Goal: Task Accomplishment & Management: Manage account settings

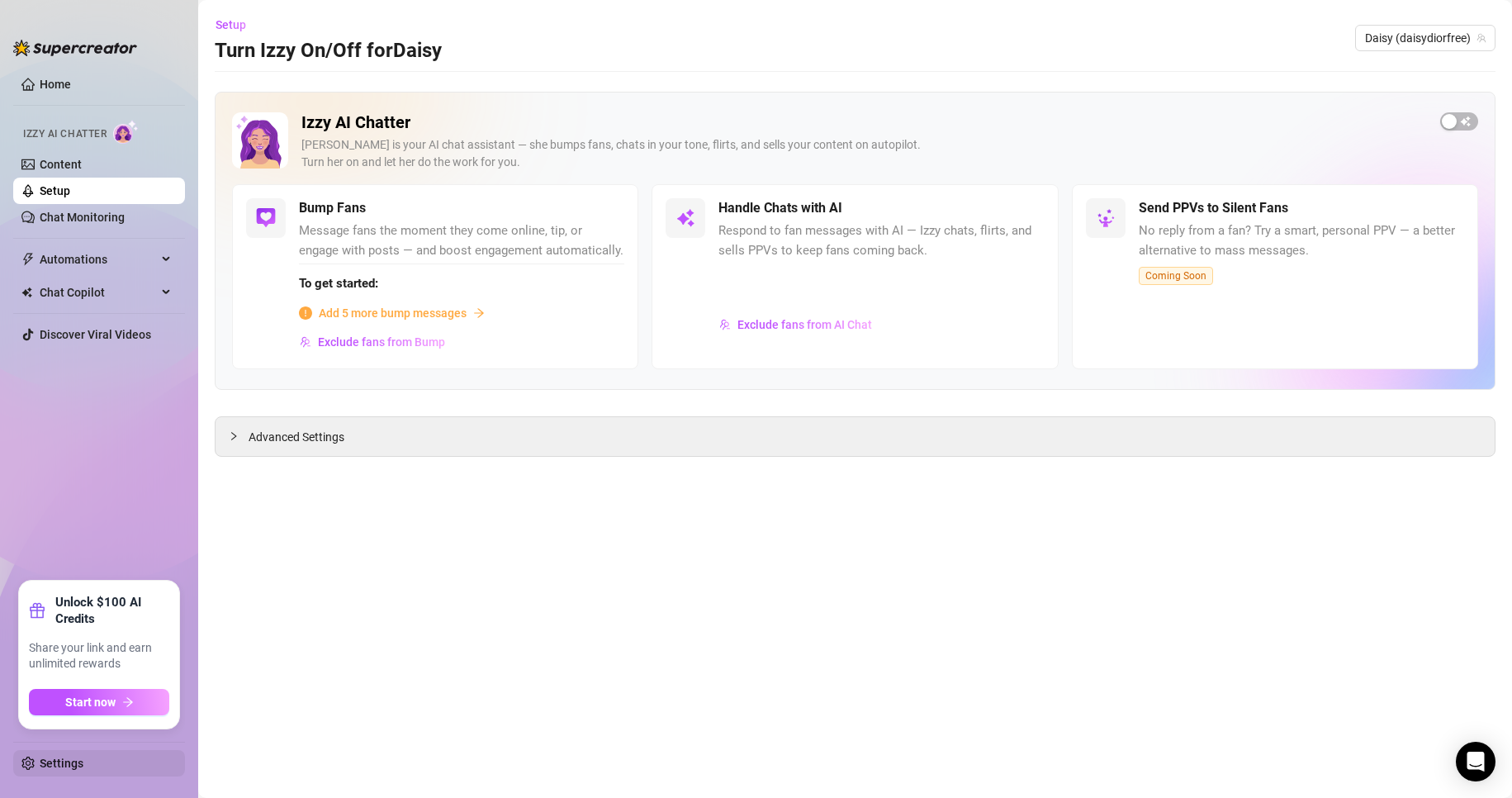
click at [83, 756] on link "Settings" at bounding box center [61, 763] width 43 height 14
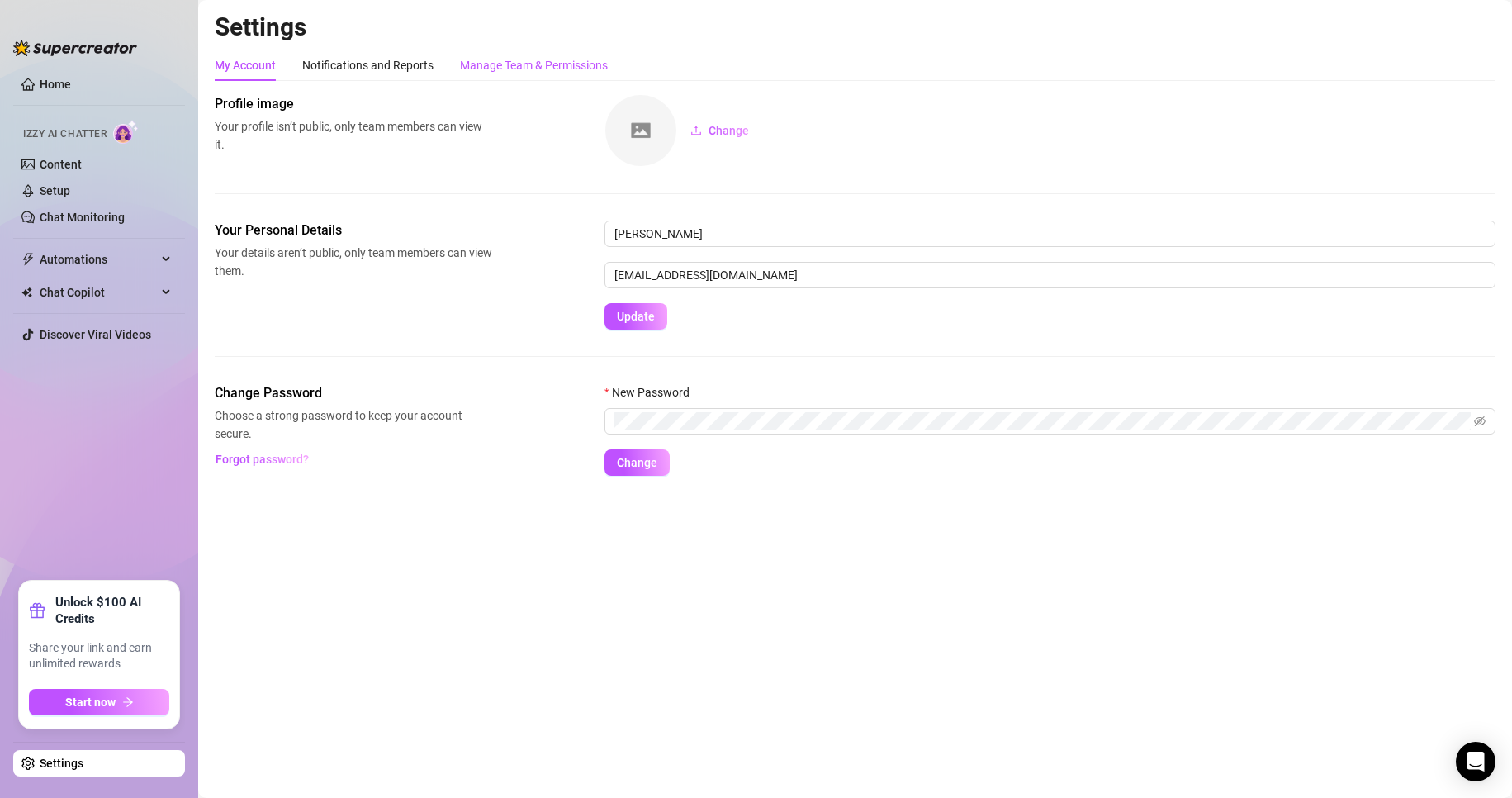
click at [523, 71] on div "Manage Team & Permissions" at bounding box center [534, 65] width 148 height 18
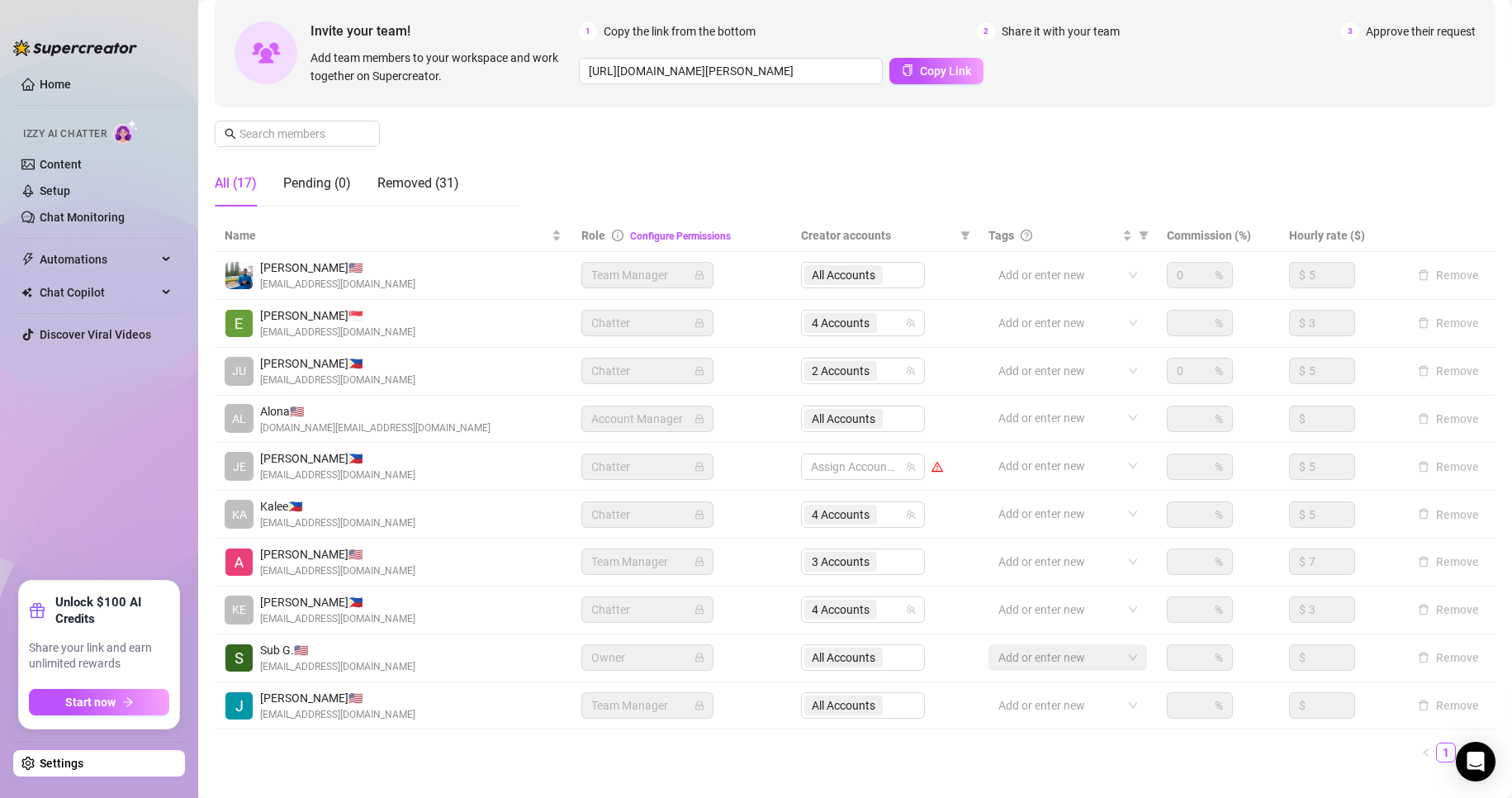
scroll to position [197, 0]
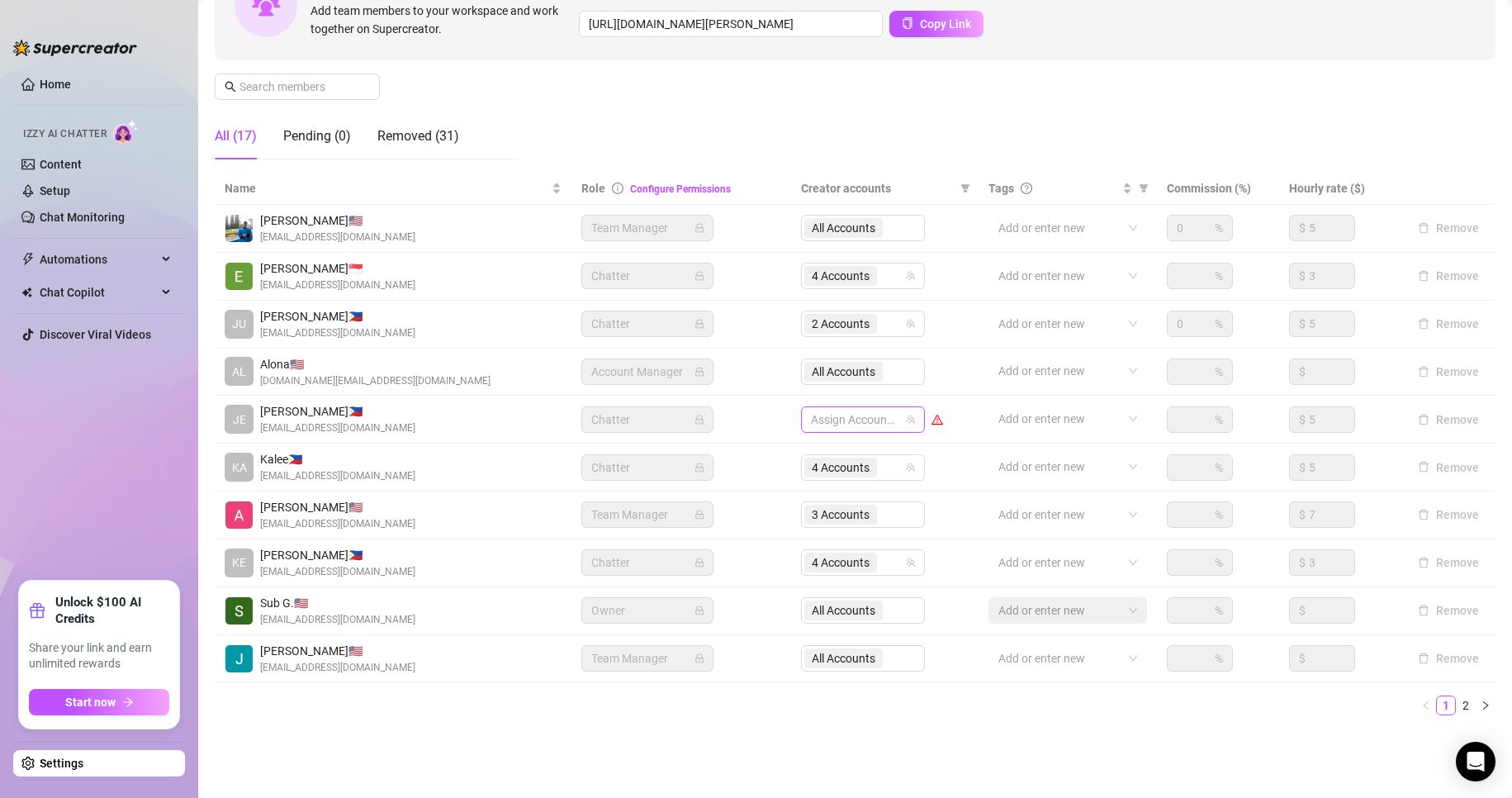
click at [838, 419] on div at bounding box center [854, 419] width 99 height 23
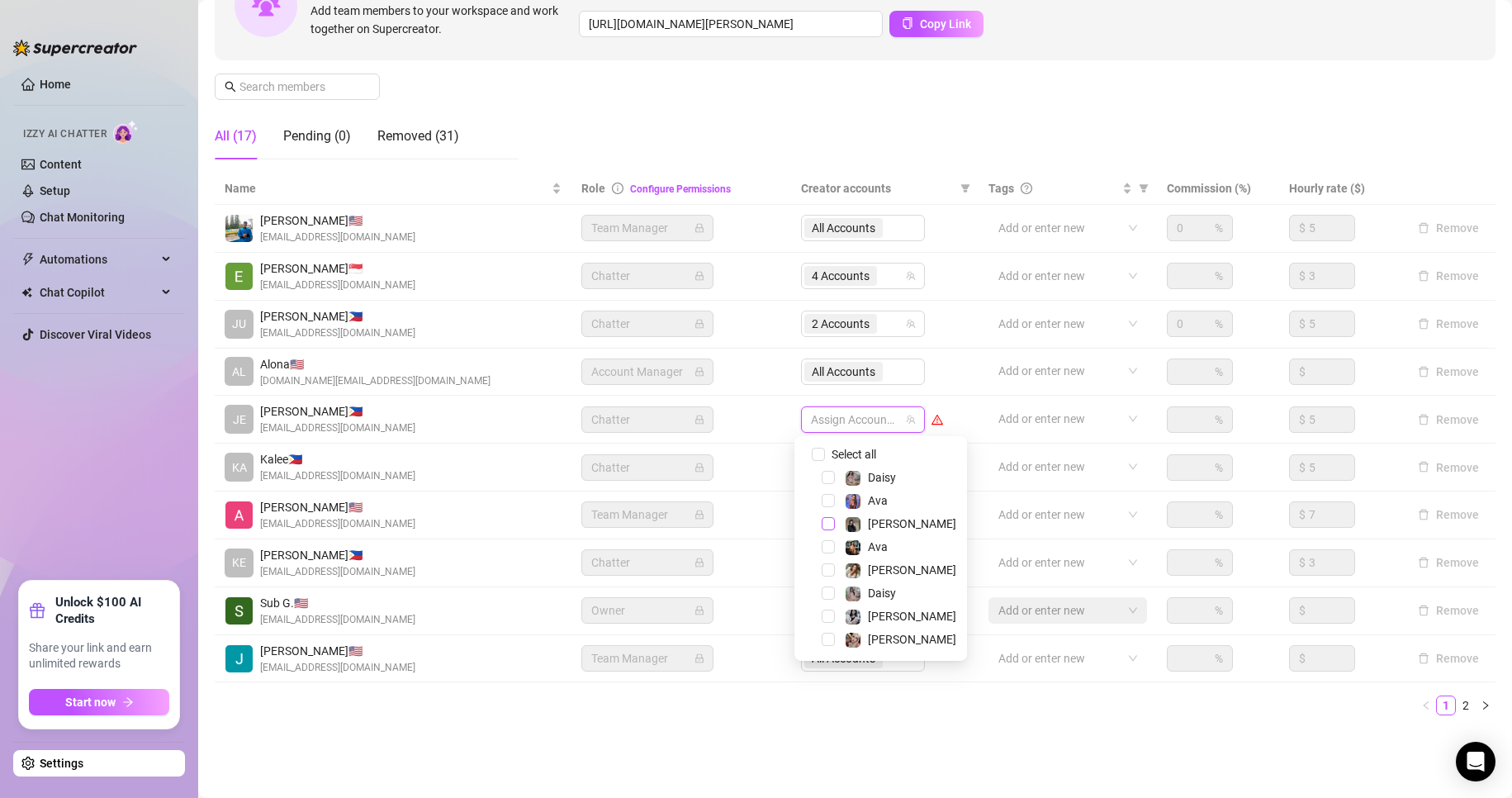
click at [828, 521] on span "Select tree node" at bounding box center [828, 524] width 14 height 14
click at [833, 638] on span "Select tree node" at bounding box center [828, 640] width 14 height 14
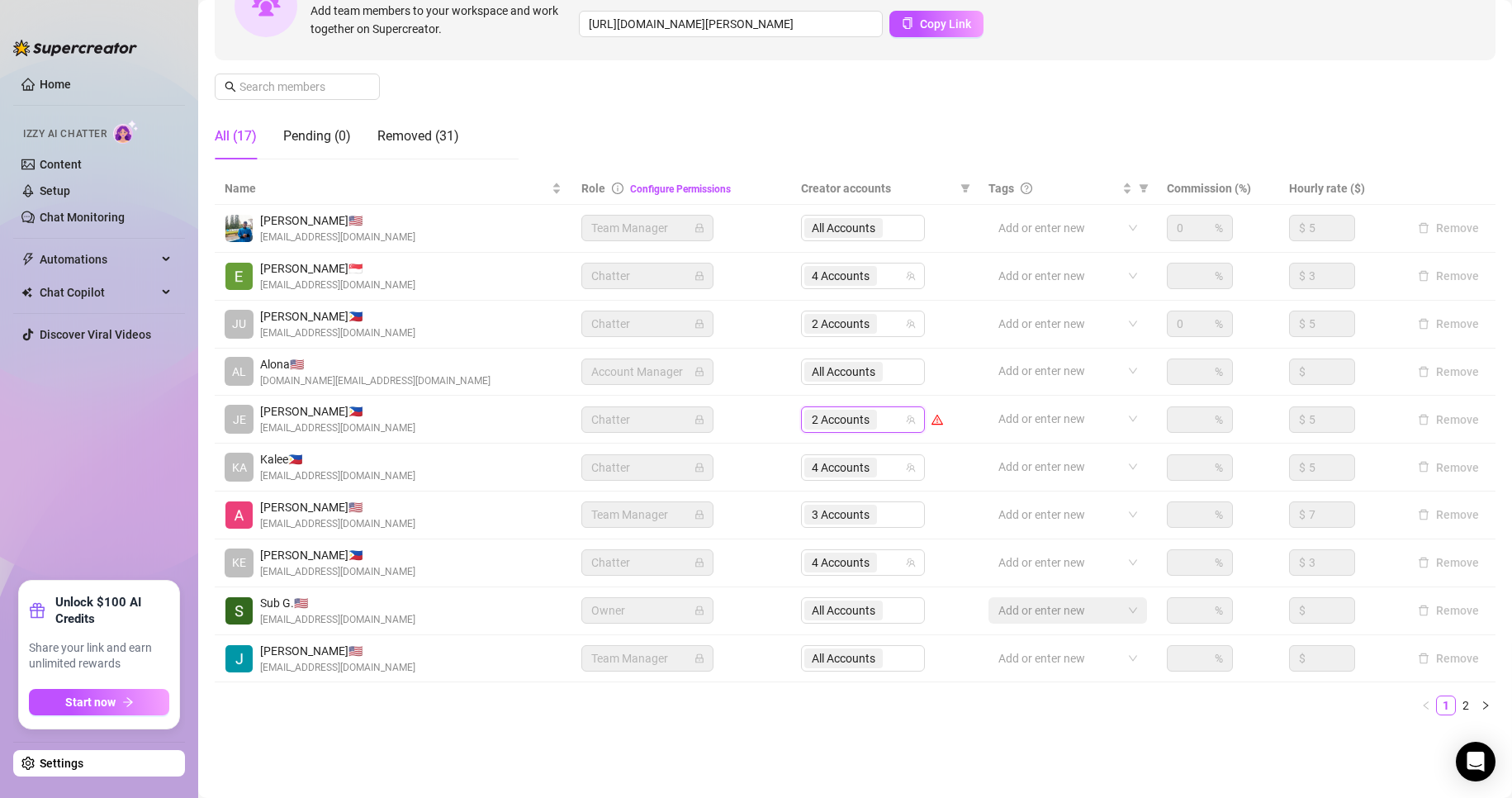
click at [713, 745] on div "Settings My Account Notifications and Reports Manage Team & Permissions Profile…" at bounding box center [855, 282] width 1281 height 934
click at [829, 561] on span "4 Accounts" at bounding box center [841, 562] width 58 height 18
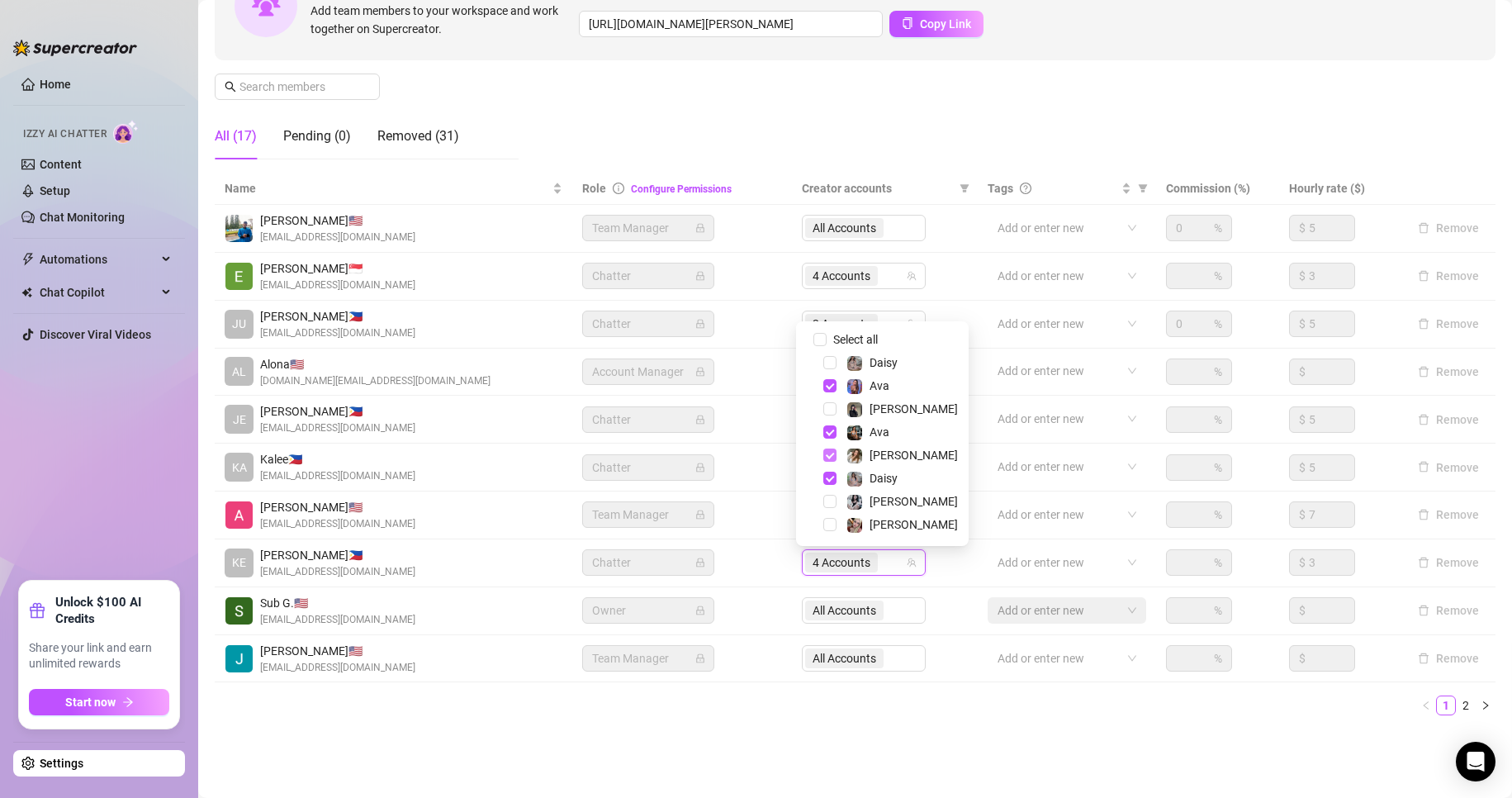
click at [830, 453] on span "Select tree node" at bounding box center [830, 455] width 14 height 14
click at [826, 361] on span "Select tree node" at bounding box center [830, 362] width 14 height 14
click at [1457, 703] on link "2" at bounding box center [1465, 704] width 18 height 18
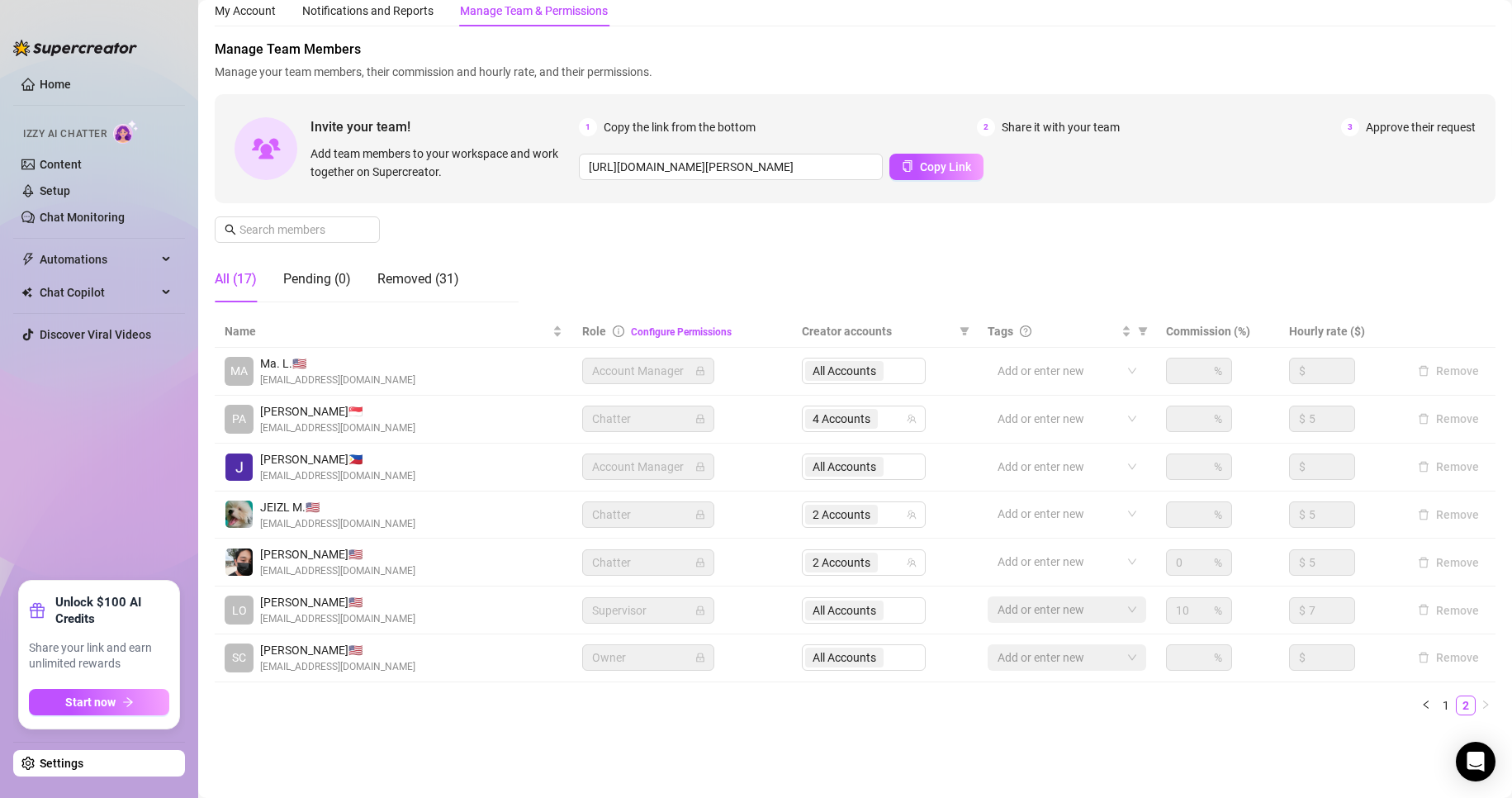
scroll to position [54, 0]
click at [827, 519] on span "2 Accounts" at bounding box center [841, 514] width 58 height 18
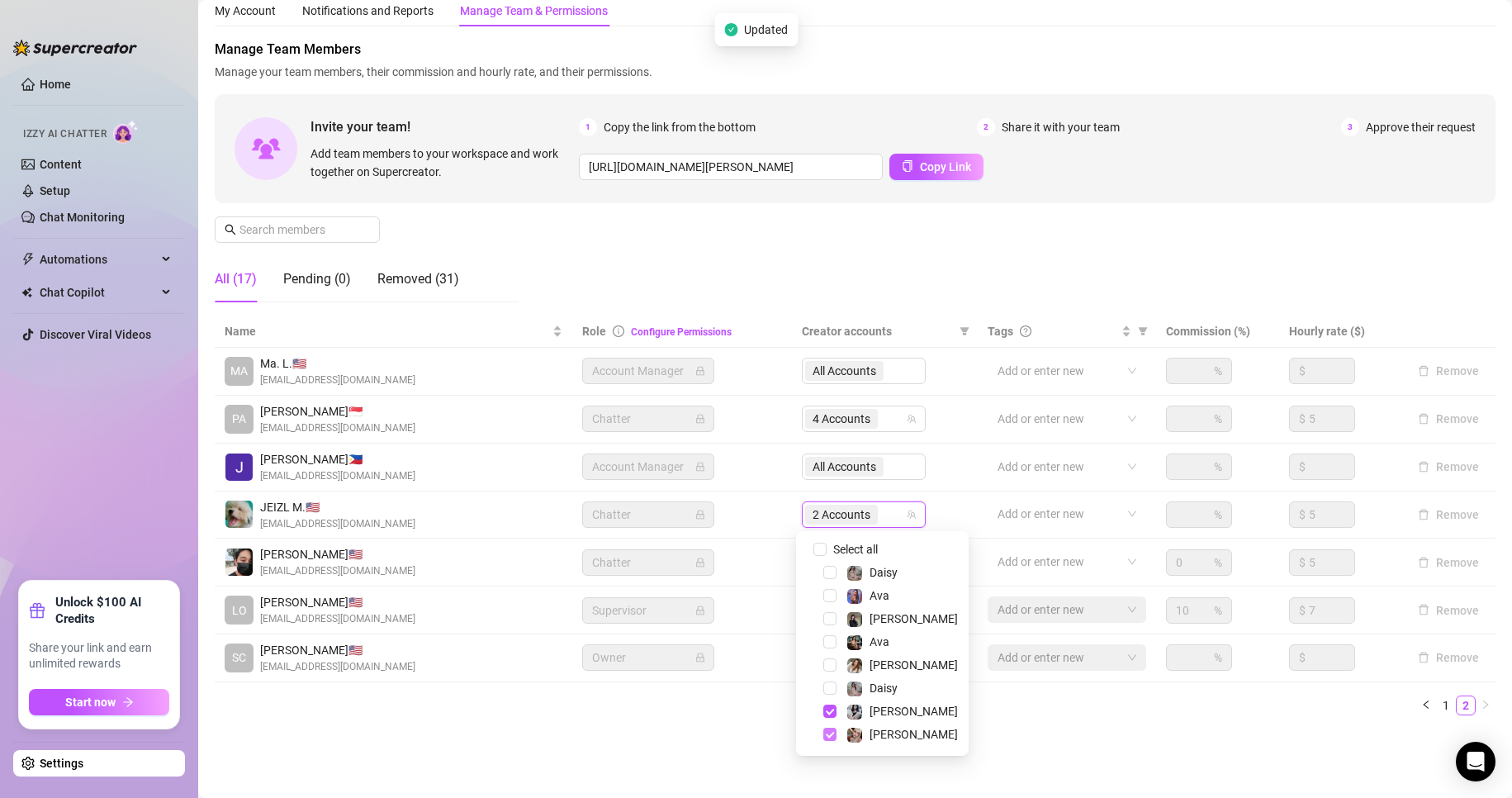
click at [833, 731] on span "Select tree node" at bounding box center [830, 734] width 14 height 14
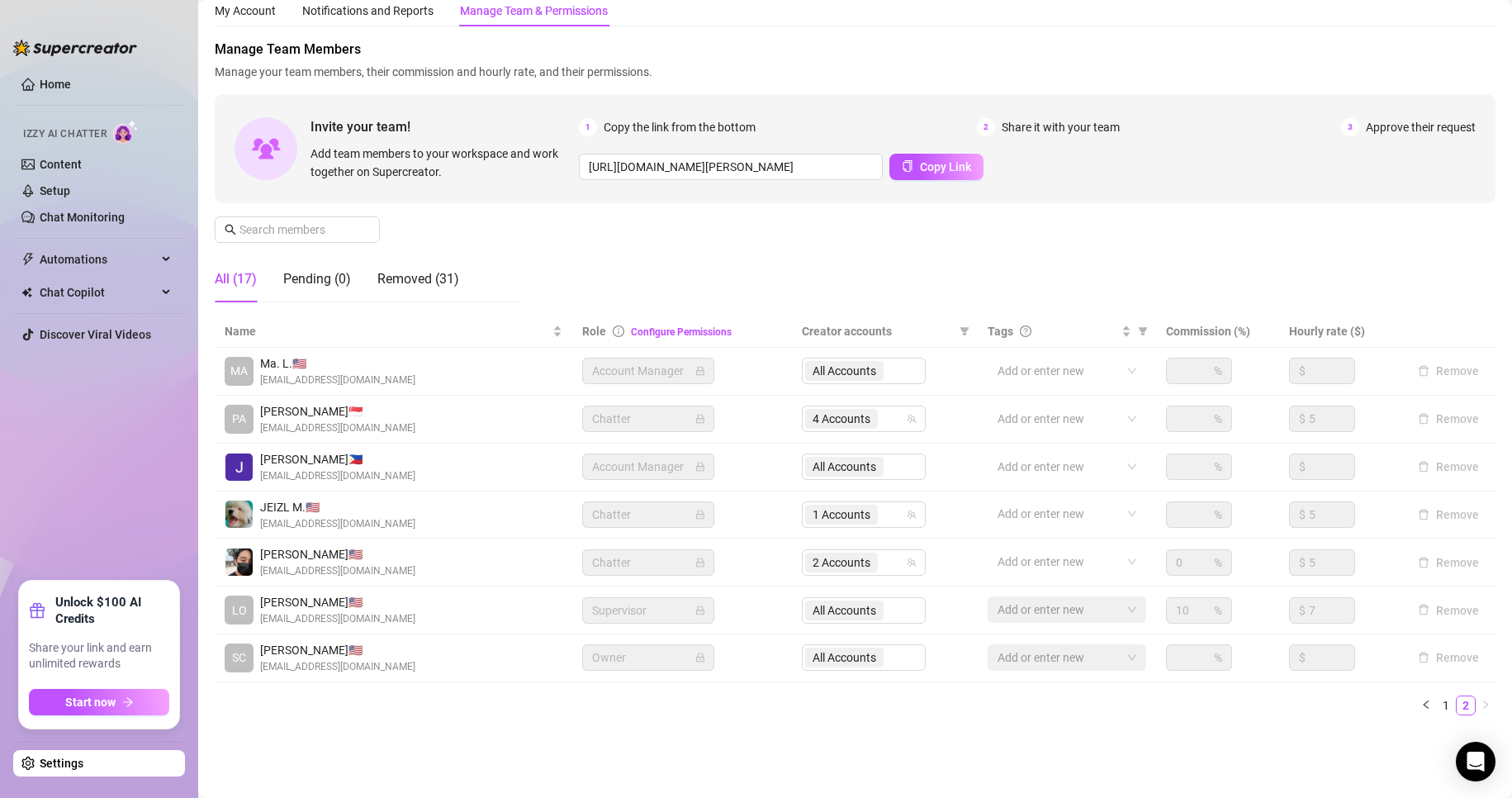
click at [656, 727] on div "Name Role Configure Permissions Creator accounts Tags Commission (%) Hourly rat…" at bounding box center [855, 522] width 1281 height 413
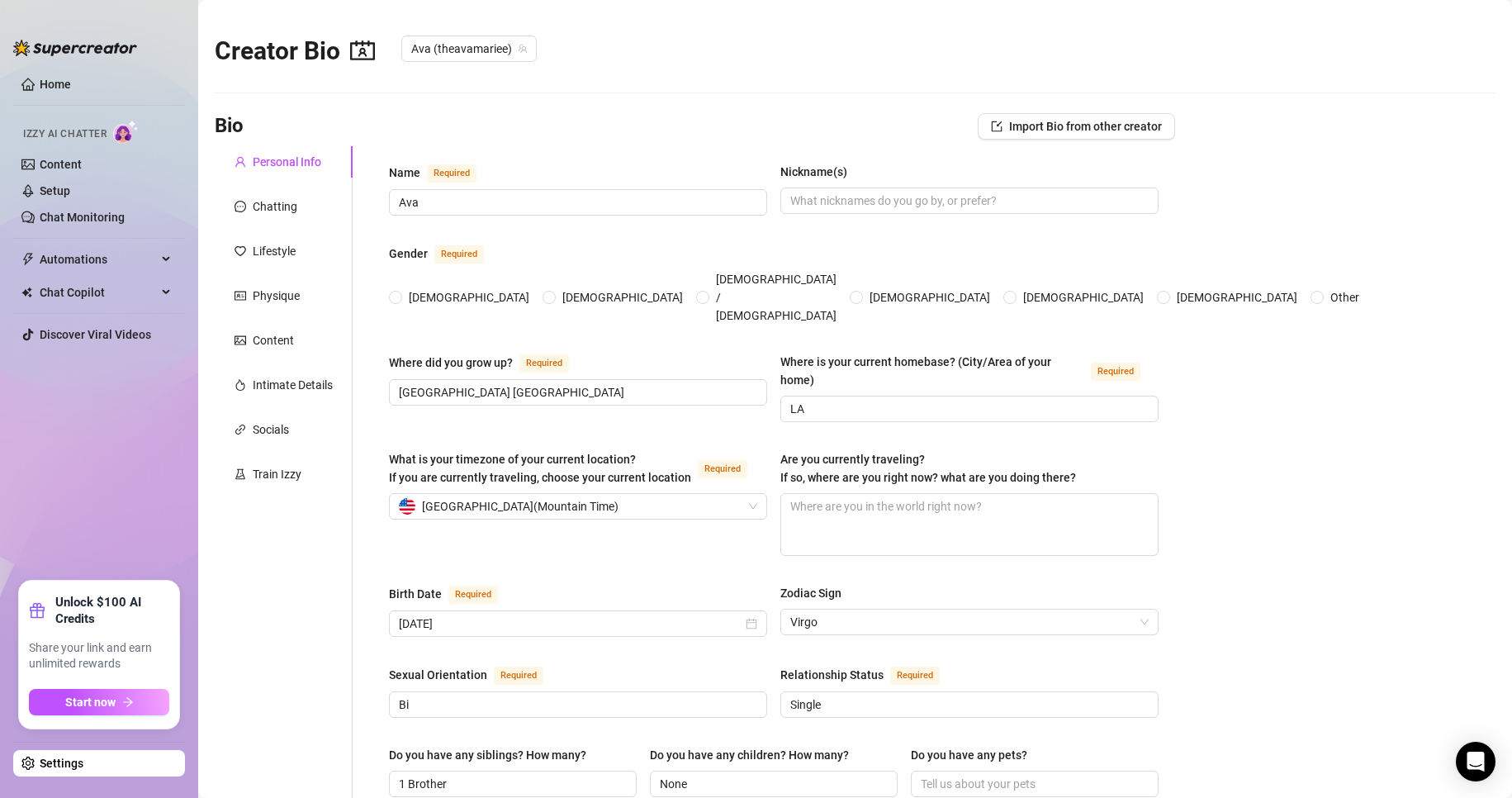
type input "September 1st, 1998"
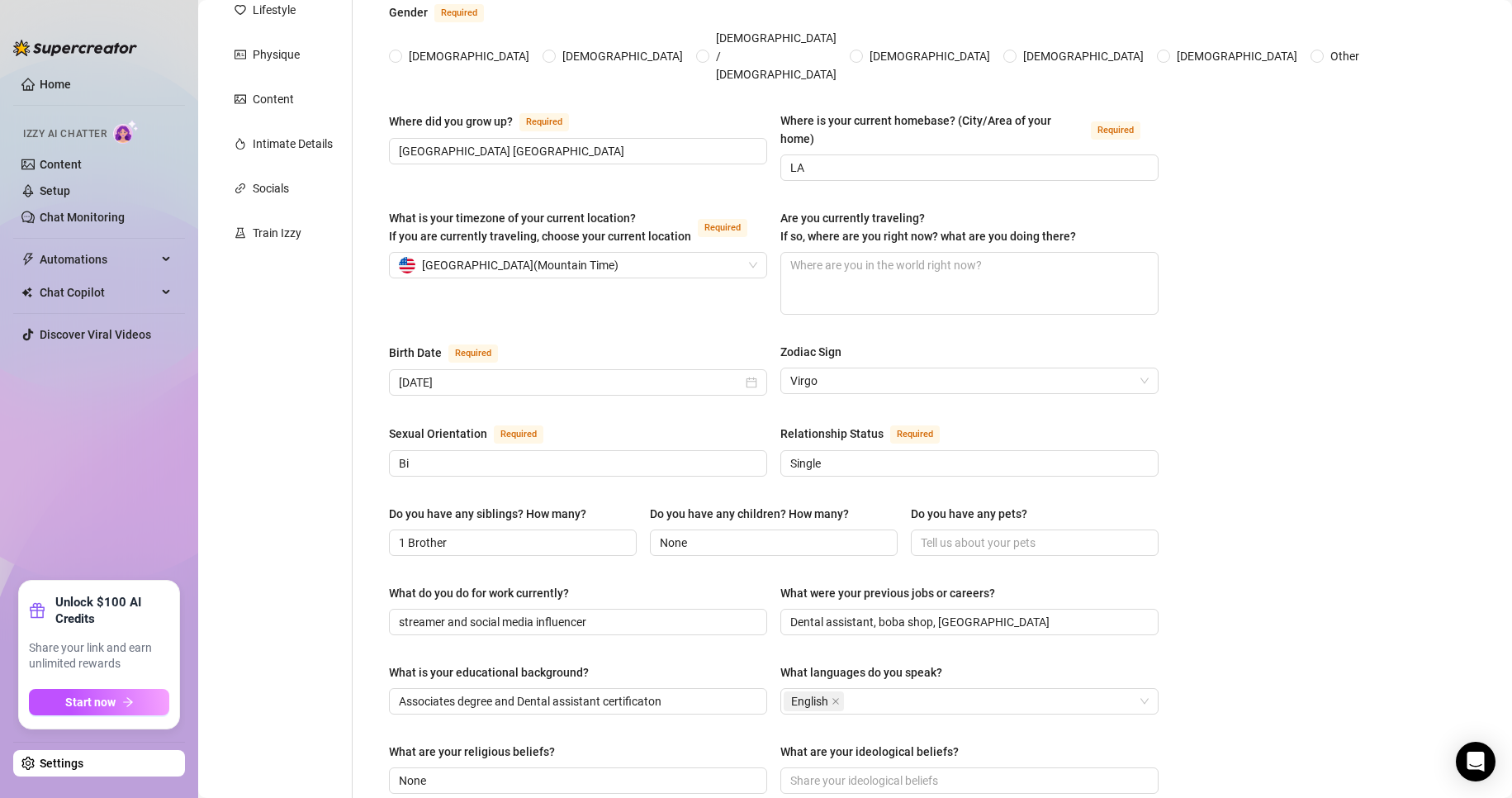
scroll to position [242, 0]
click at [1265, 396] on main "Creator Bio Ava (theavamariee) Bio Import Bio from other creator Personal Info …" at bounding box center [855, 596] width 1314 height 1675
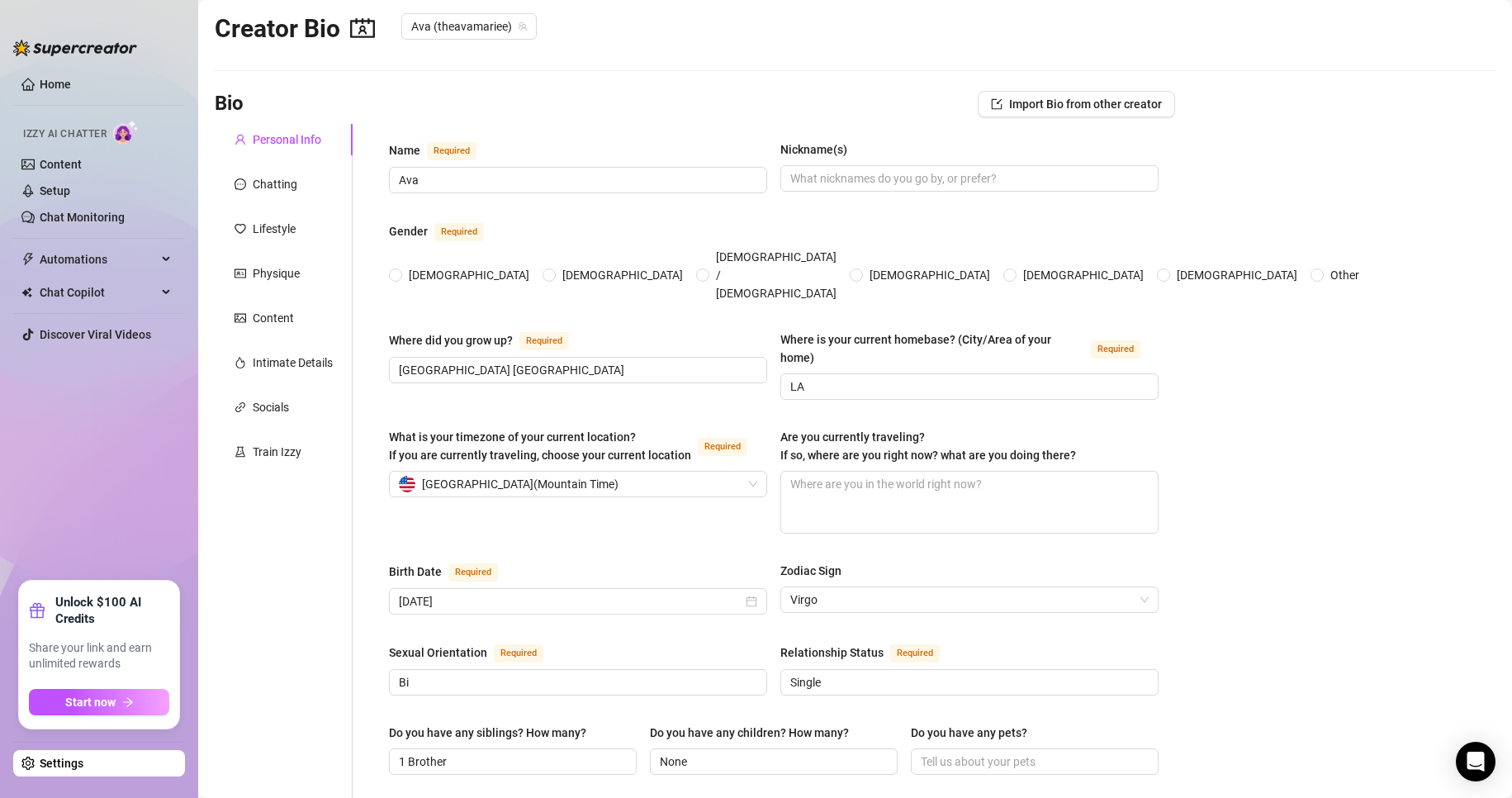
scroll to position [0, 0]
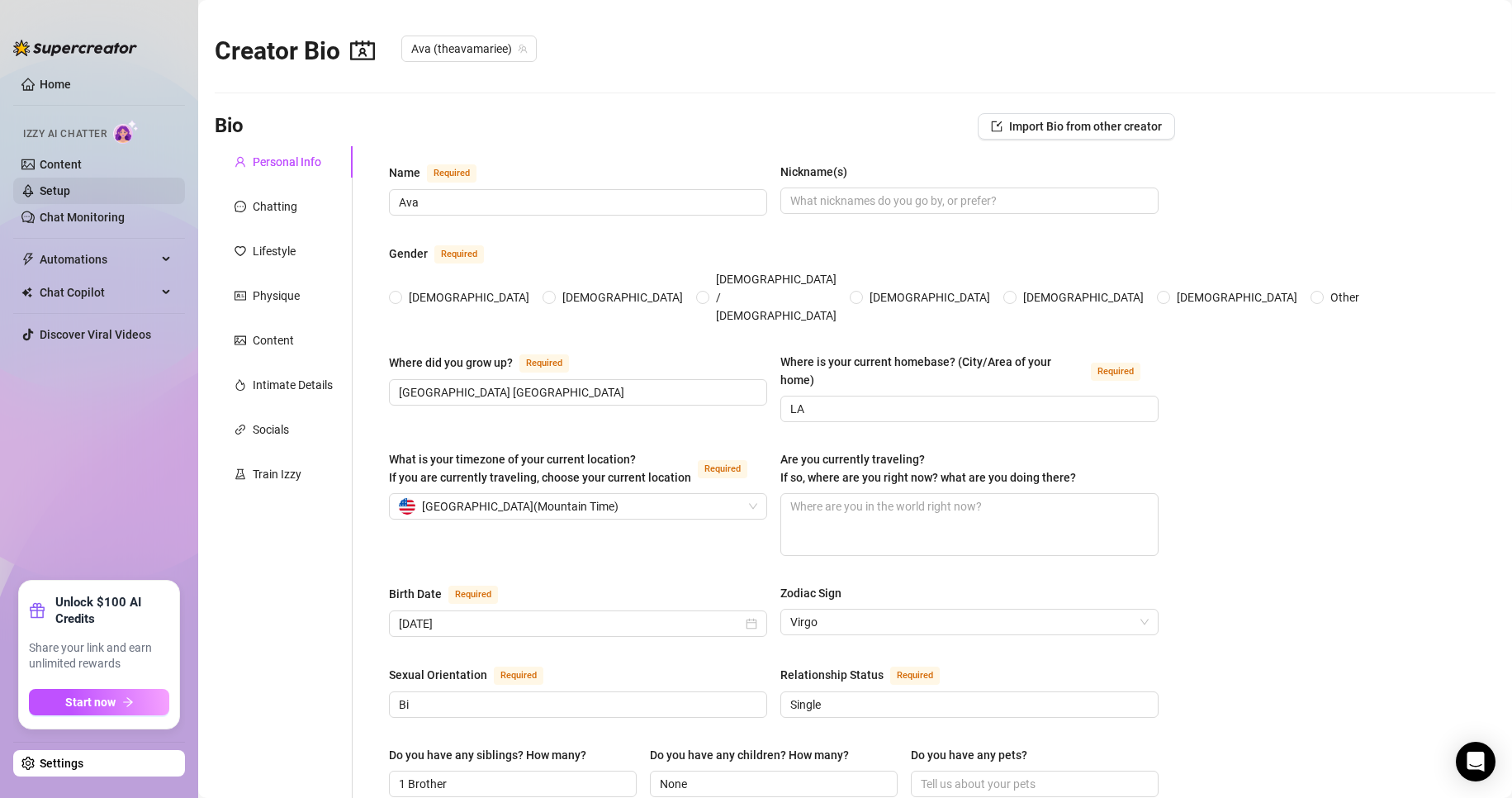
click at [54, 185] on link "Setup" at bounding box center [55, 191] width 31 height 14
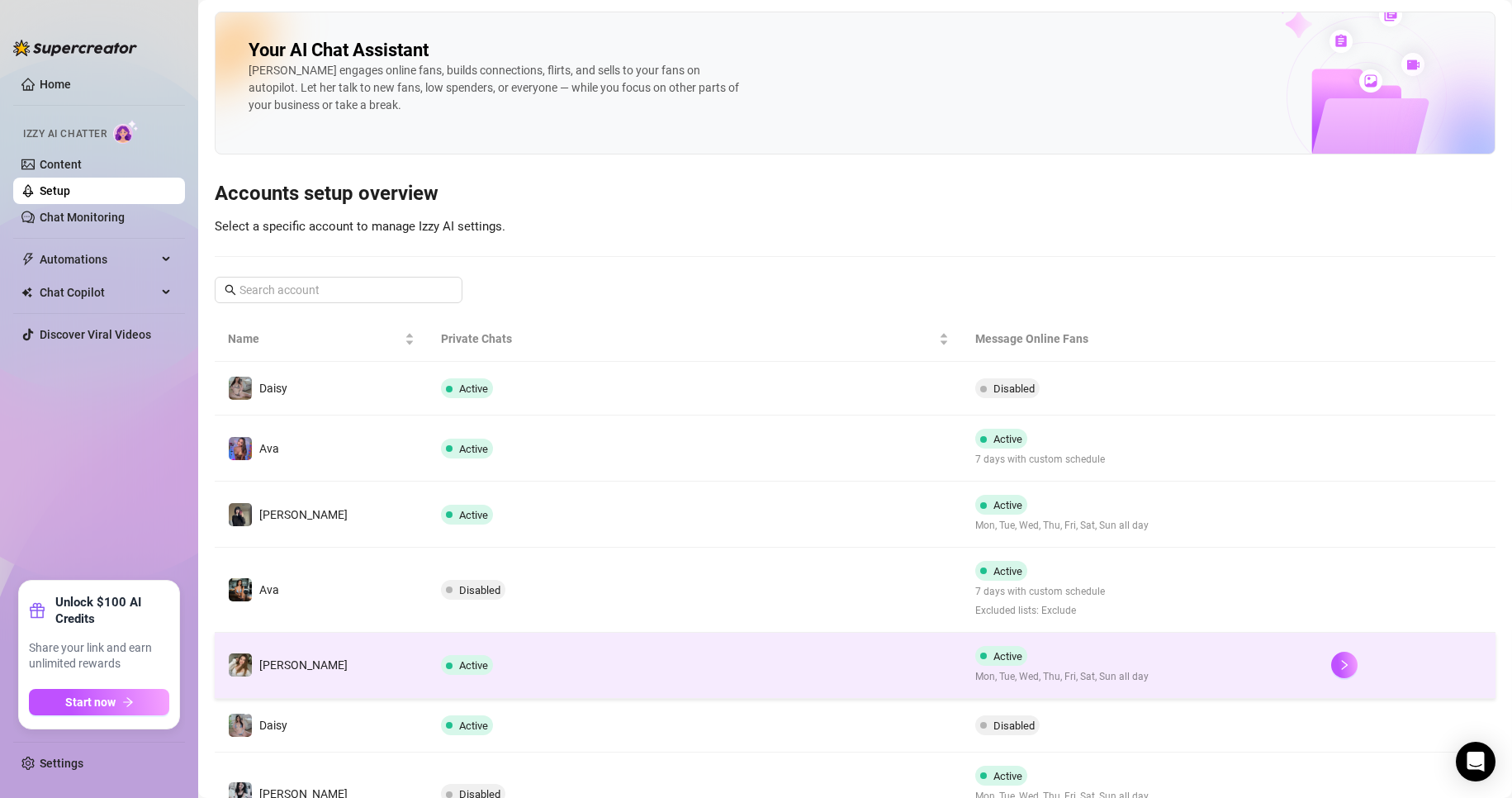
scroll to position [155, 0]
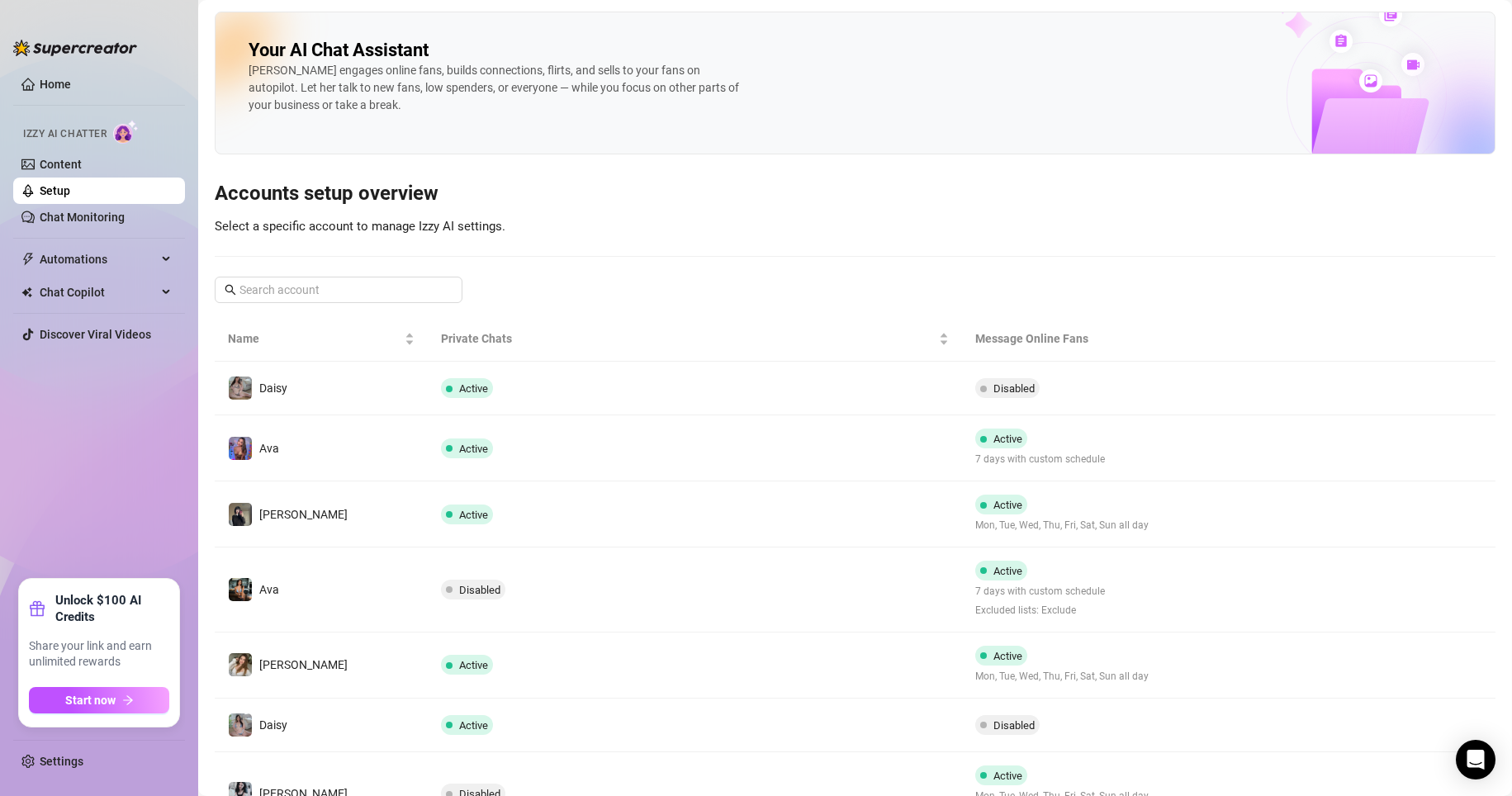
click at [15, 428] on ul "Home Izzy AI Chatter Content Setup Chat Monitoring Automations Chat Copilot Dis…" at bounding box center [99, 318] width 172 height 508
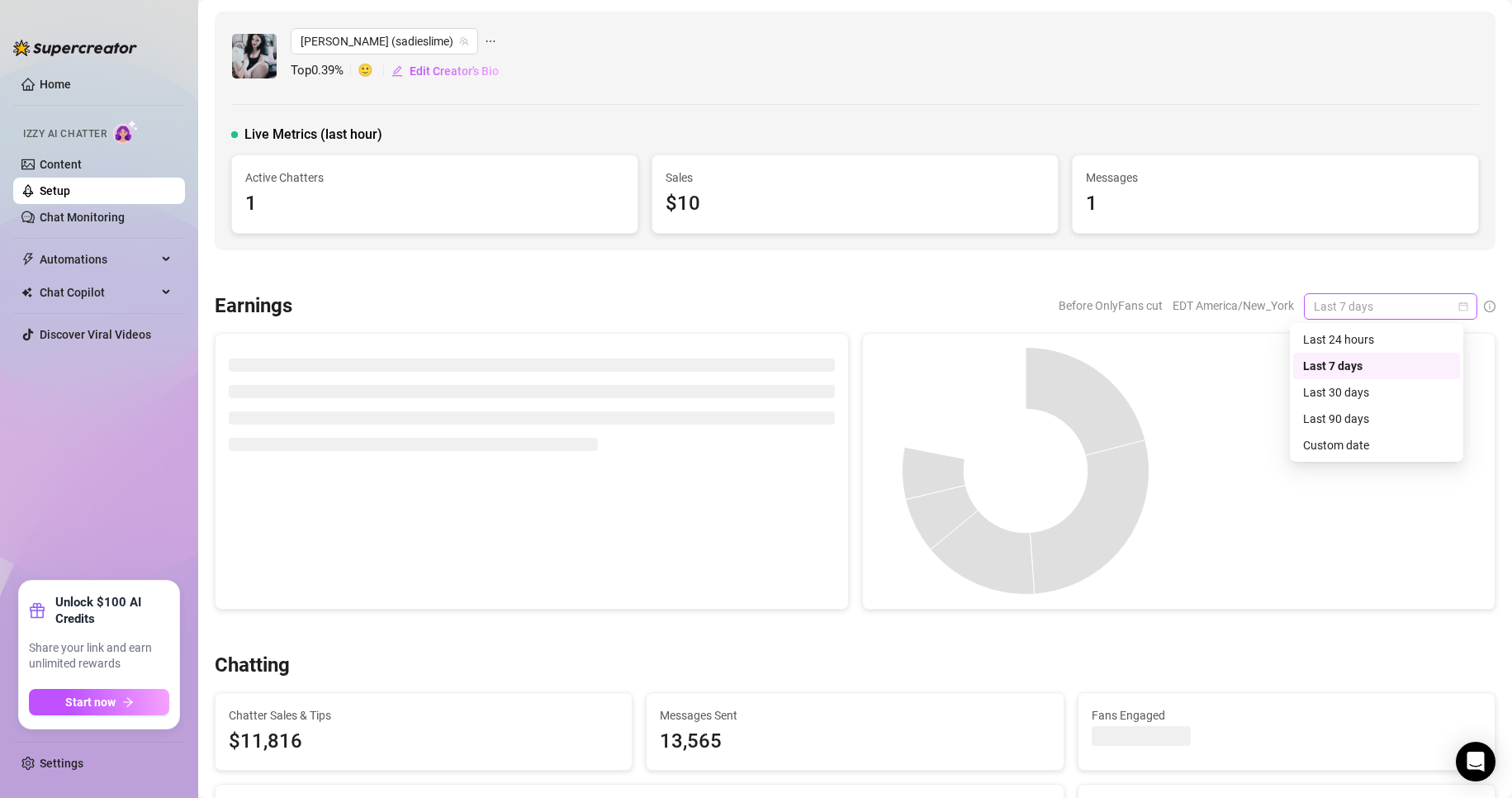
click at [1140, 305] on div "Last 7 days" at bounding box center [1390, 306] width 173 height 26
click at [1140, 444] on div "Custom date" at bounding box center [1376, 445] width 147 height 18
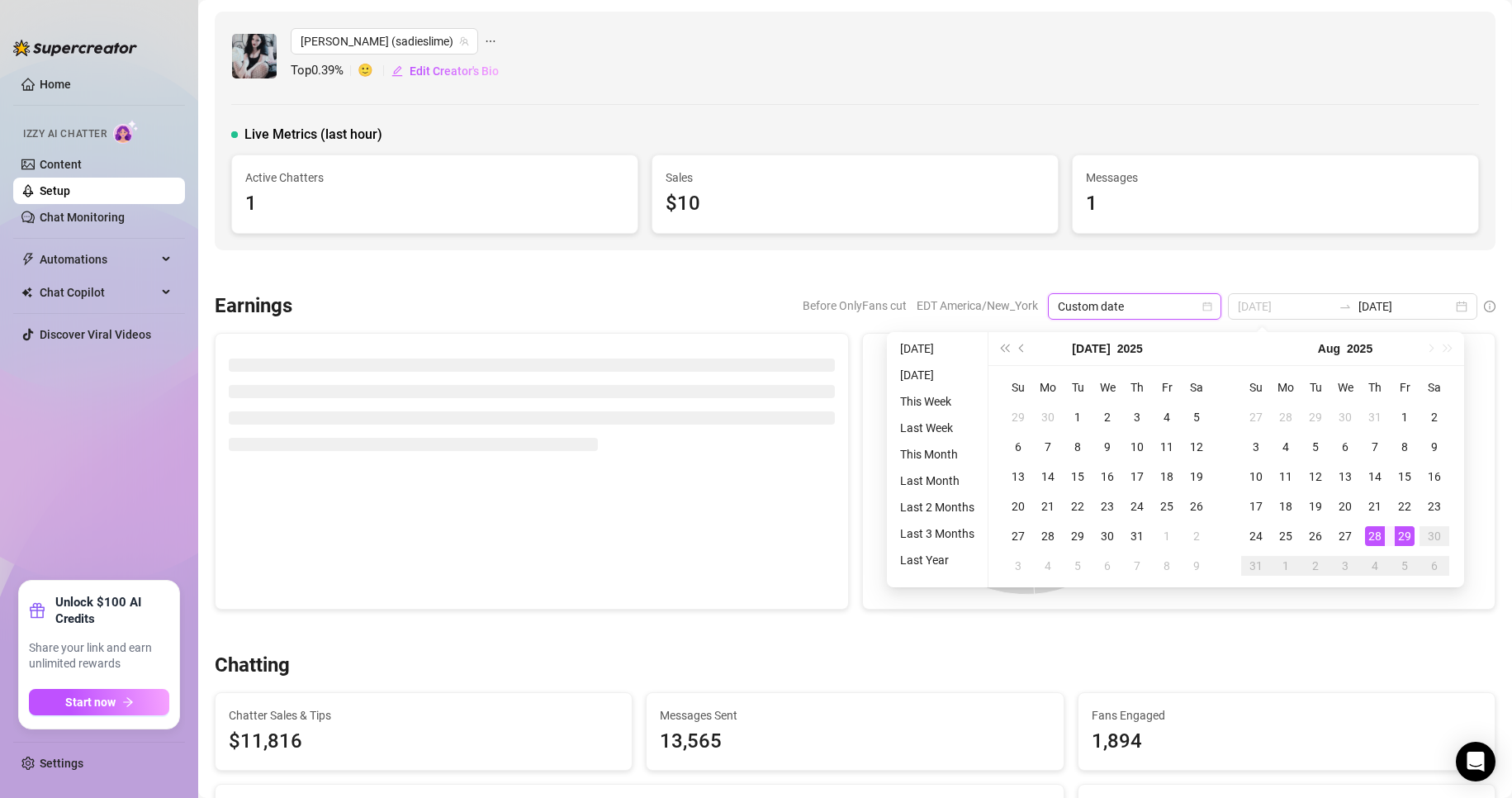
type input "[DATE]"
click at [1140, 538] on div "29" at bounding box center [1404, 535] width 20 height 20
click at [1140, 538] on div at bounding box center [1330, 470] width 303 height 248
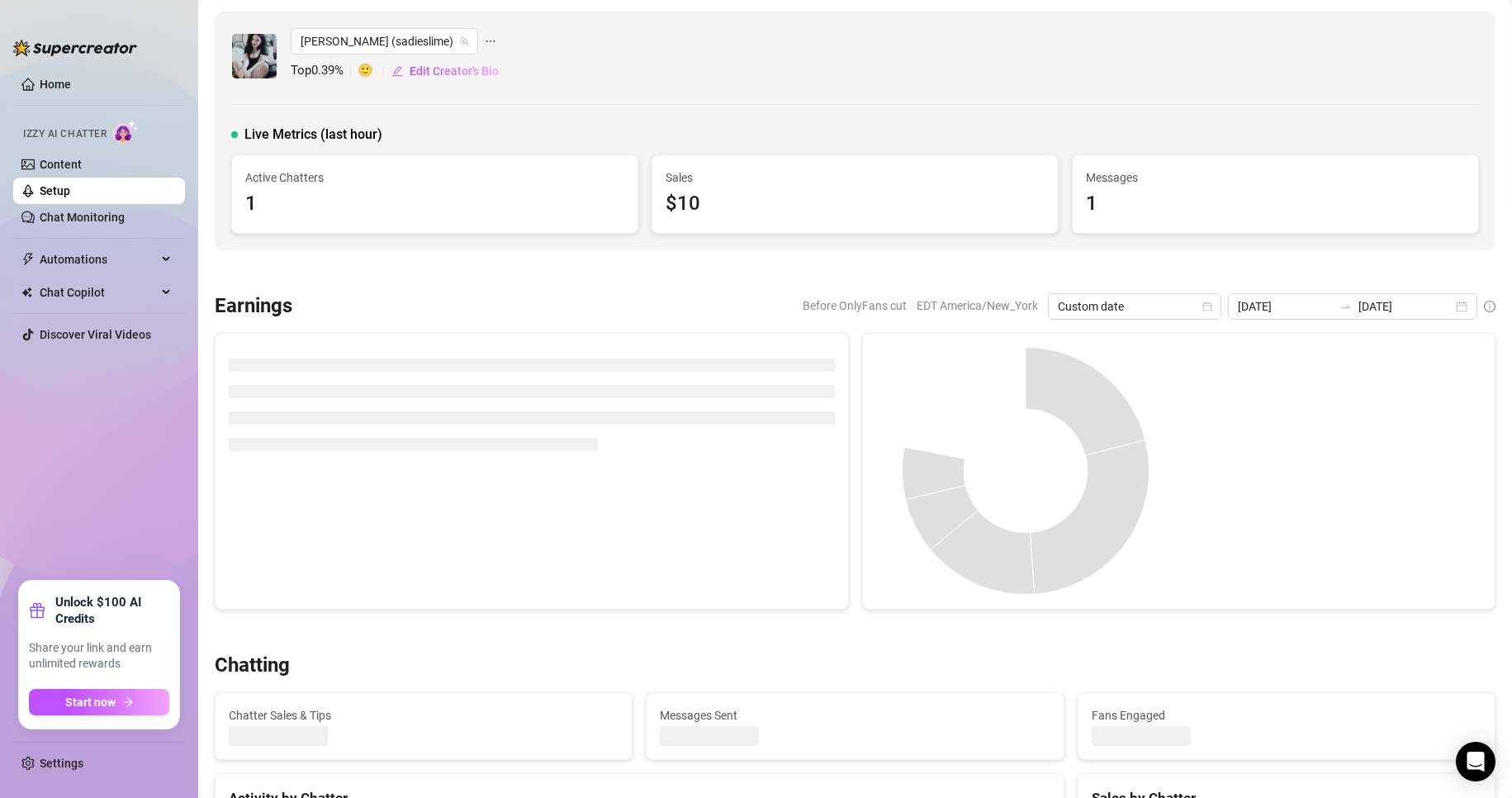
type input "[DATE]"
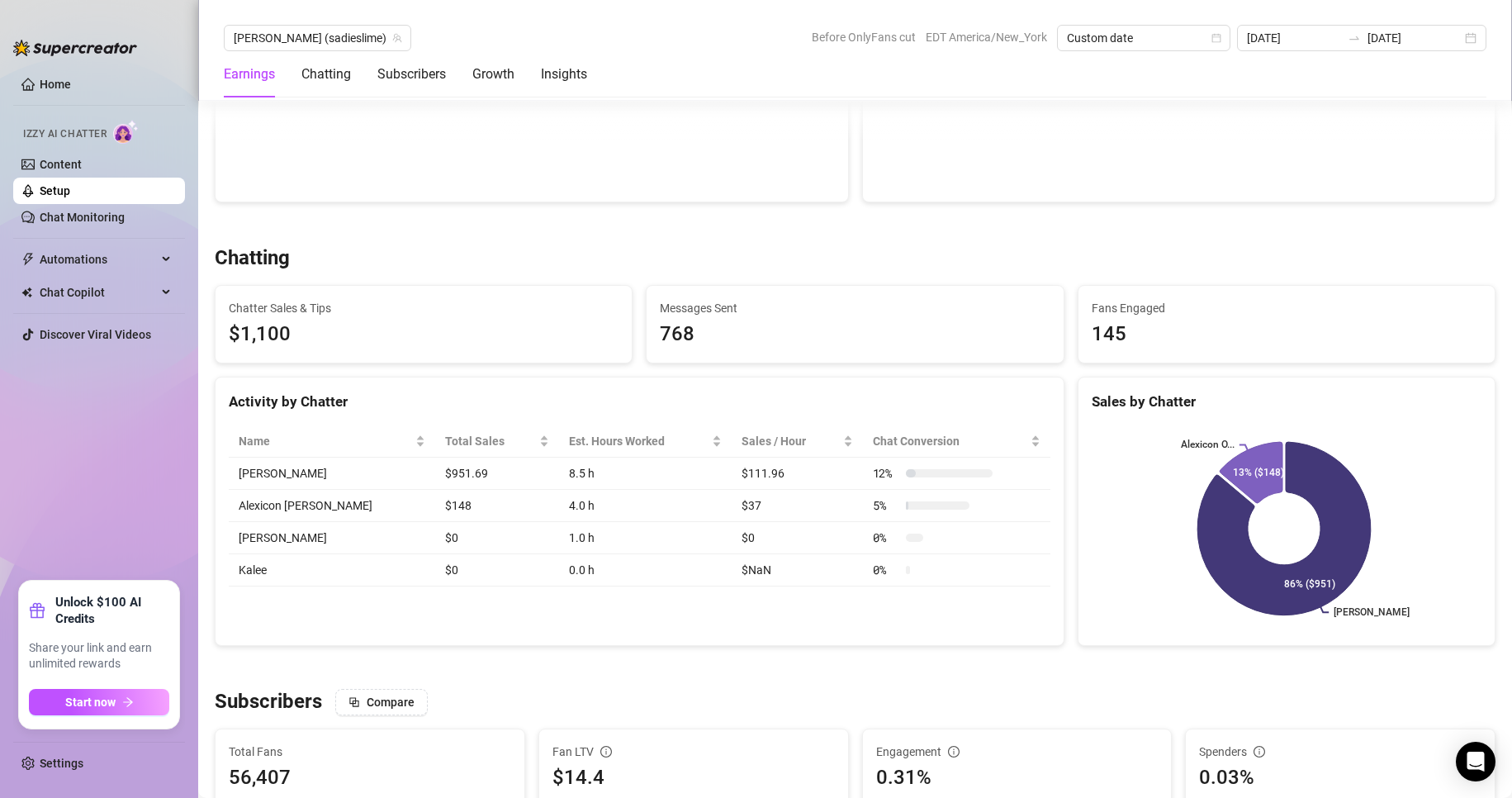
scroll to position [447, 0]
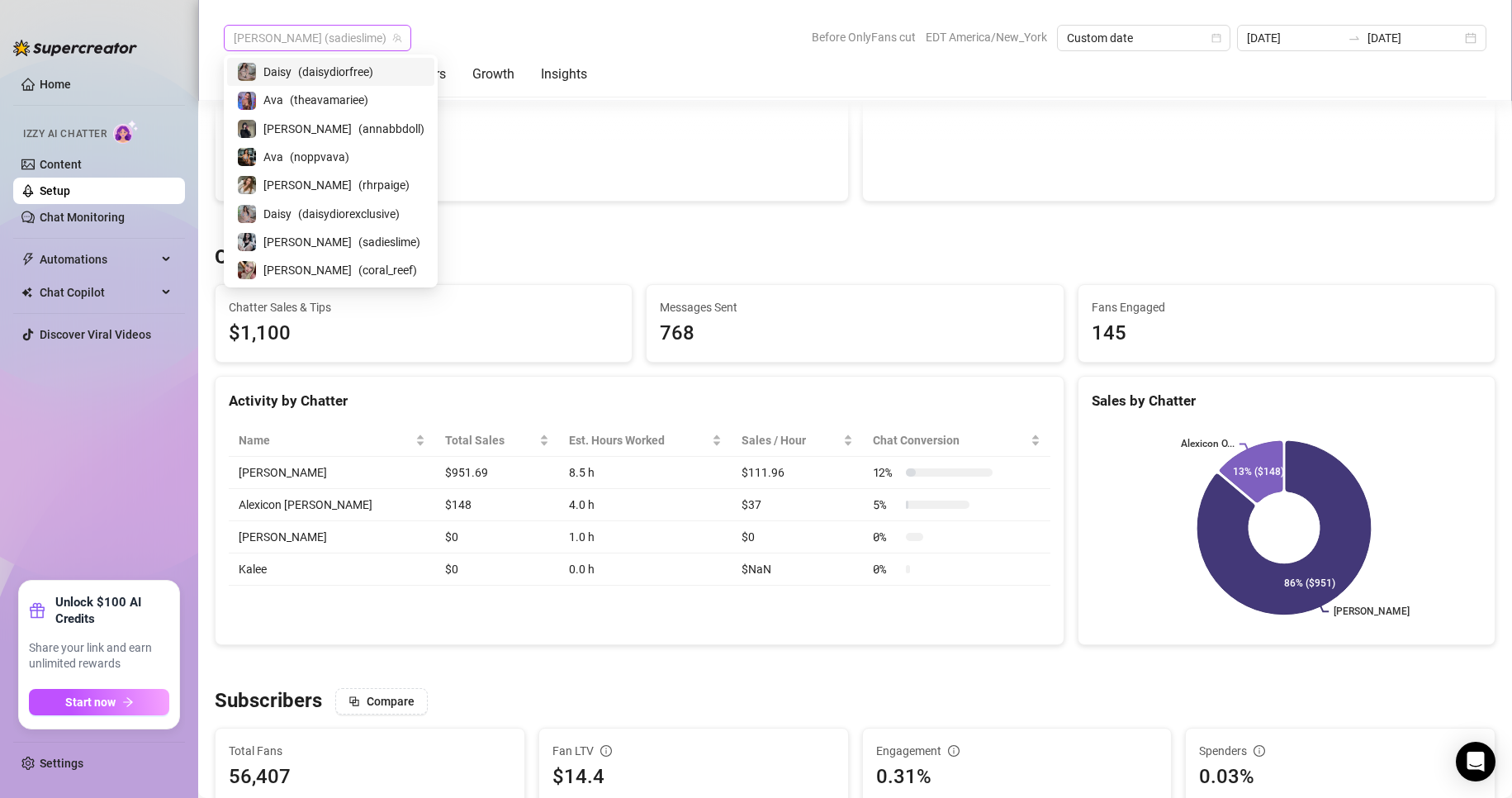
click at [327, 46] on span "[PERSON_NAME] (sadieslime)" at bounding box center [317, 37] width 168 height 25
click at [300, 96] on span "( theavamariee )" at bounding box center [329, 100] width 78 height 18
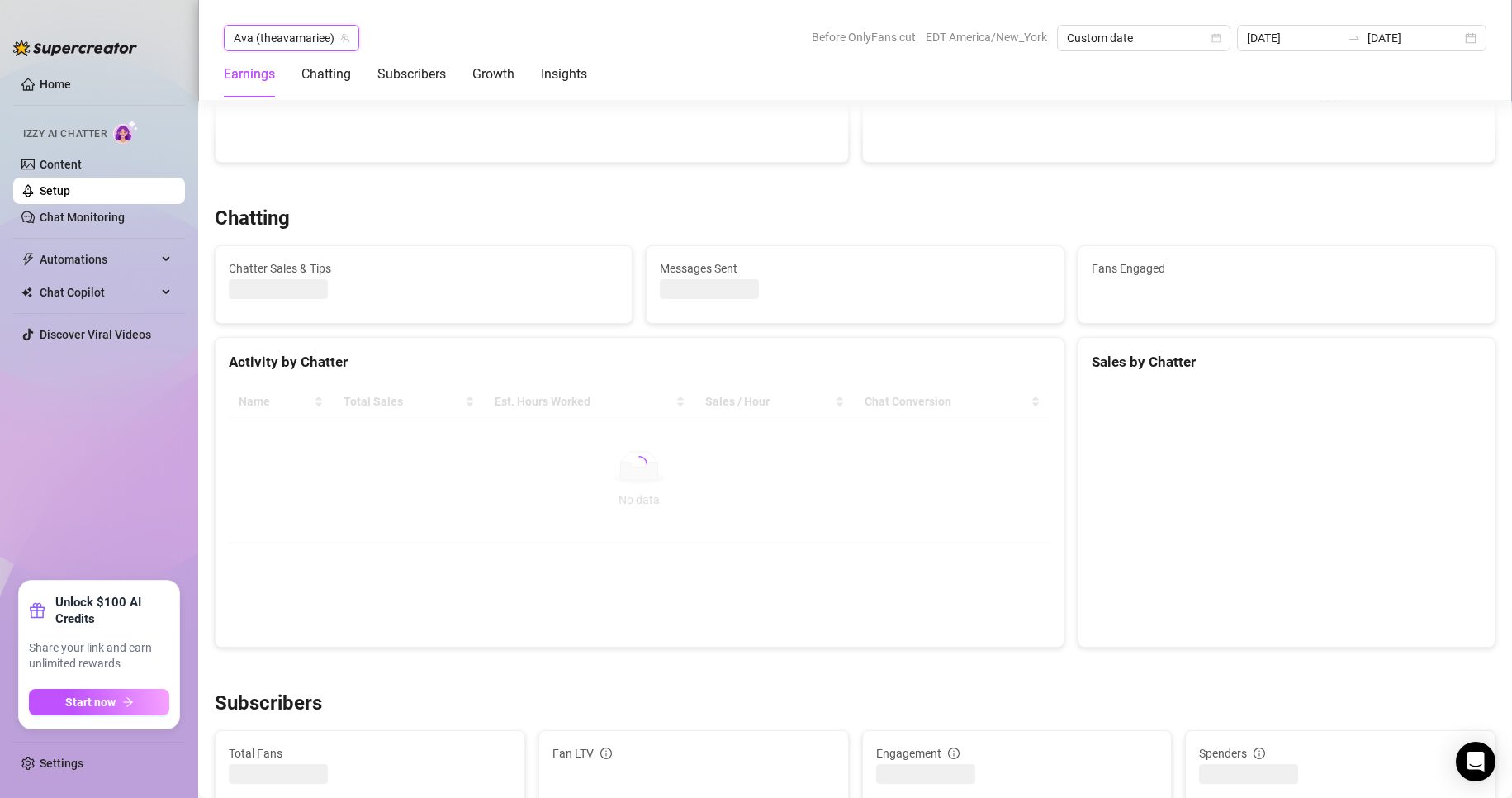
scroll to position [459, 0]
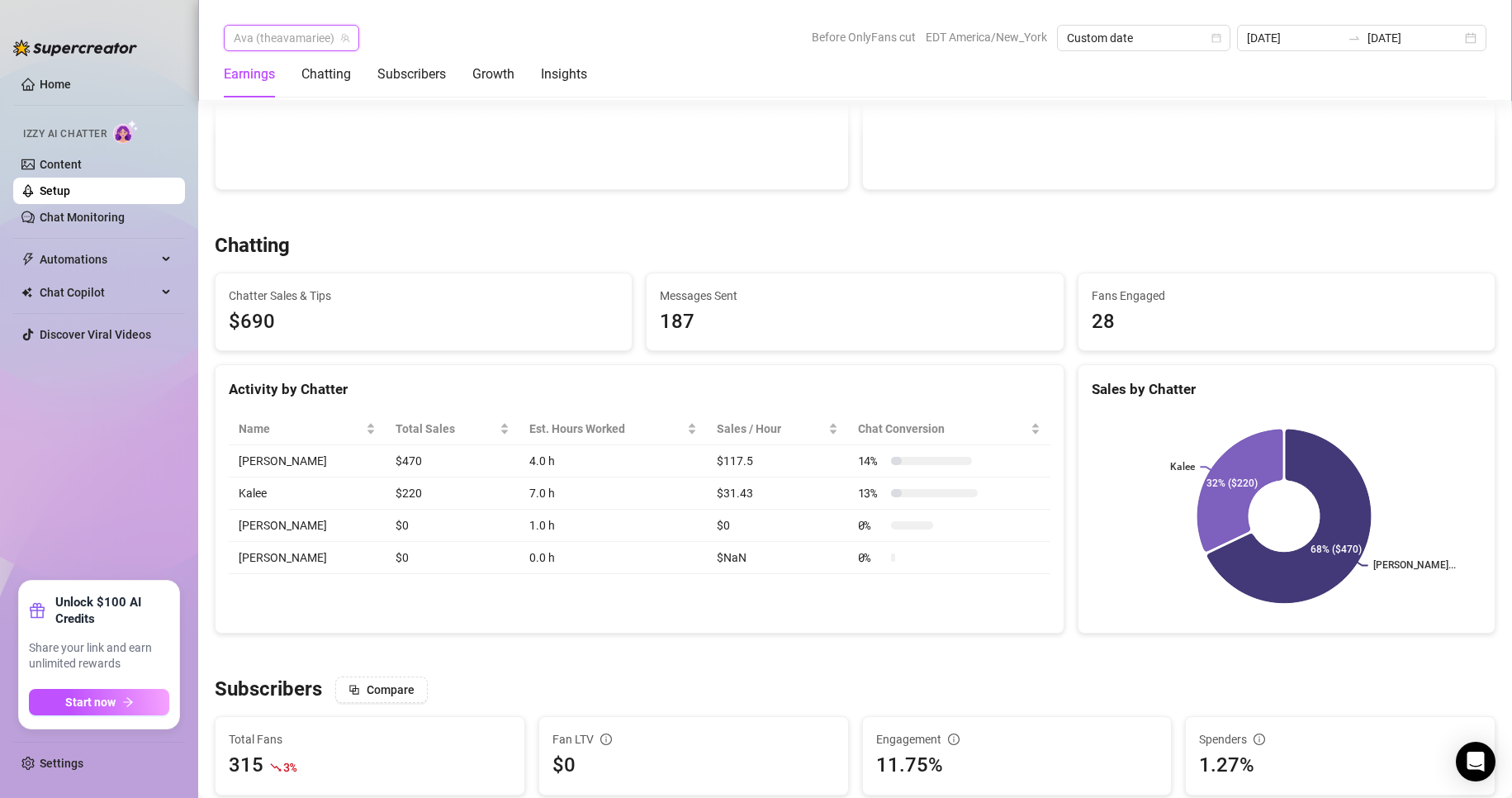
click at [304, 31] on span "Ava (theavamariee)" at bounding box center [292, 37] width 116 height 25
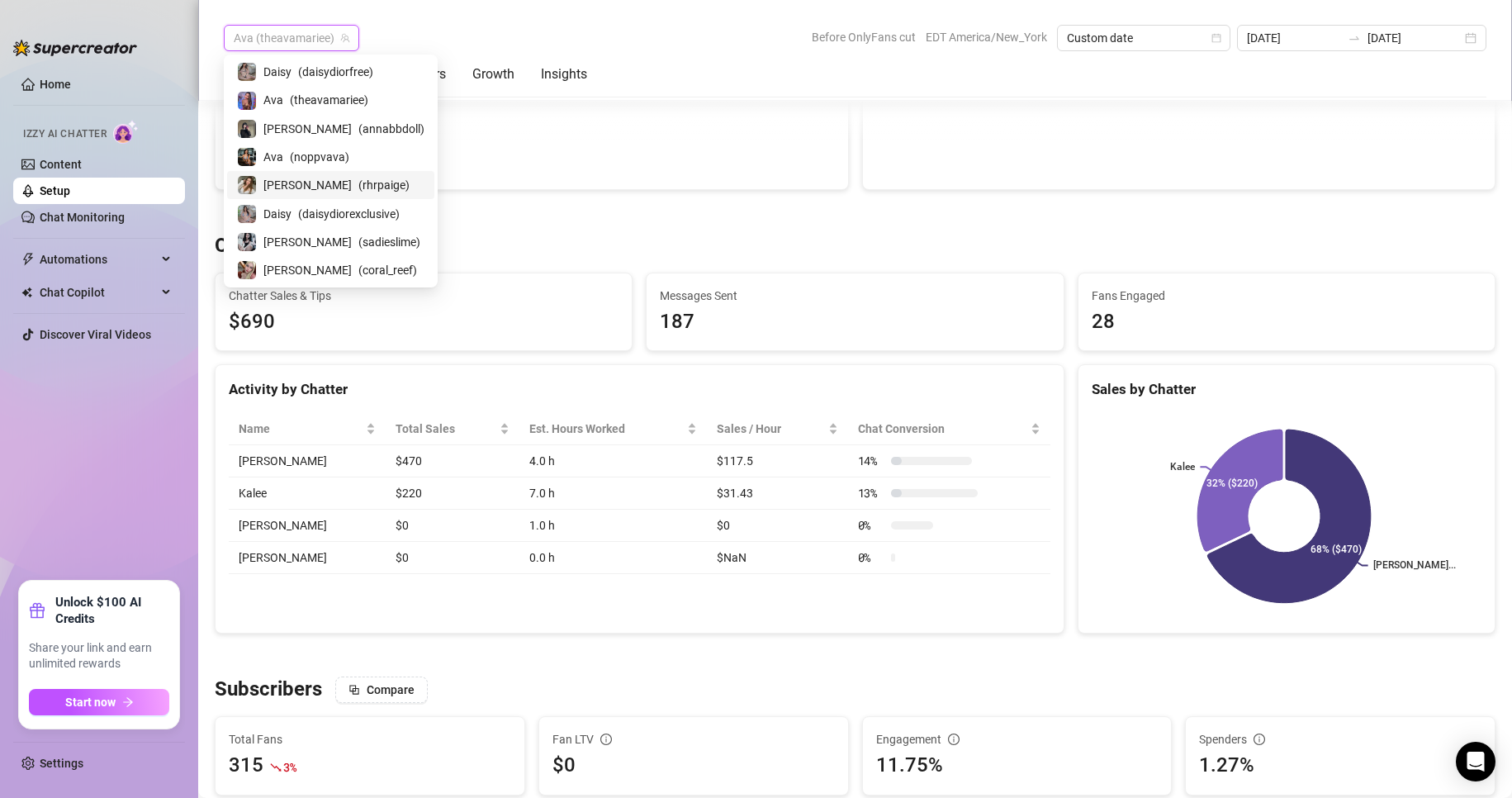
click at [358, 190] on span "( rhrpaige )" at bounding box center [384, 185] width 51 height 18
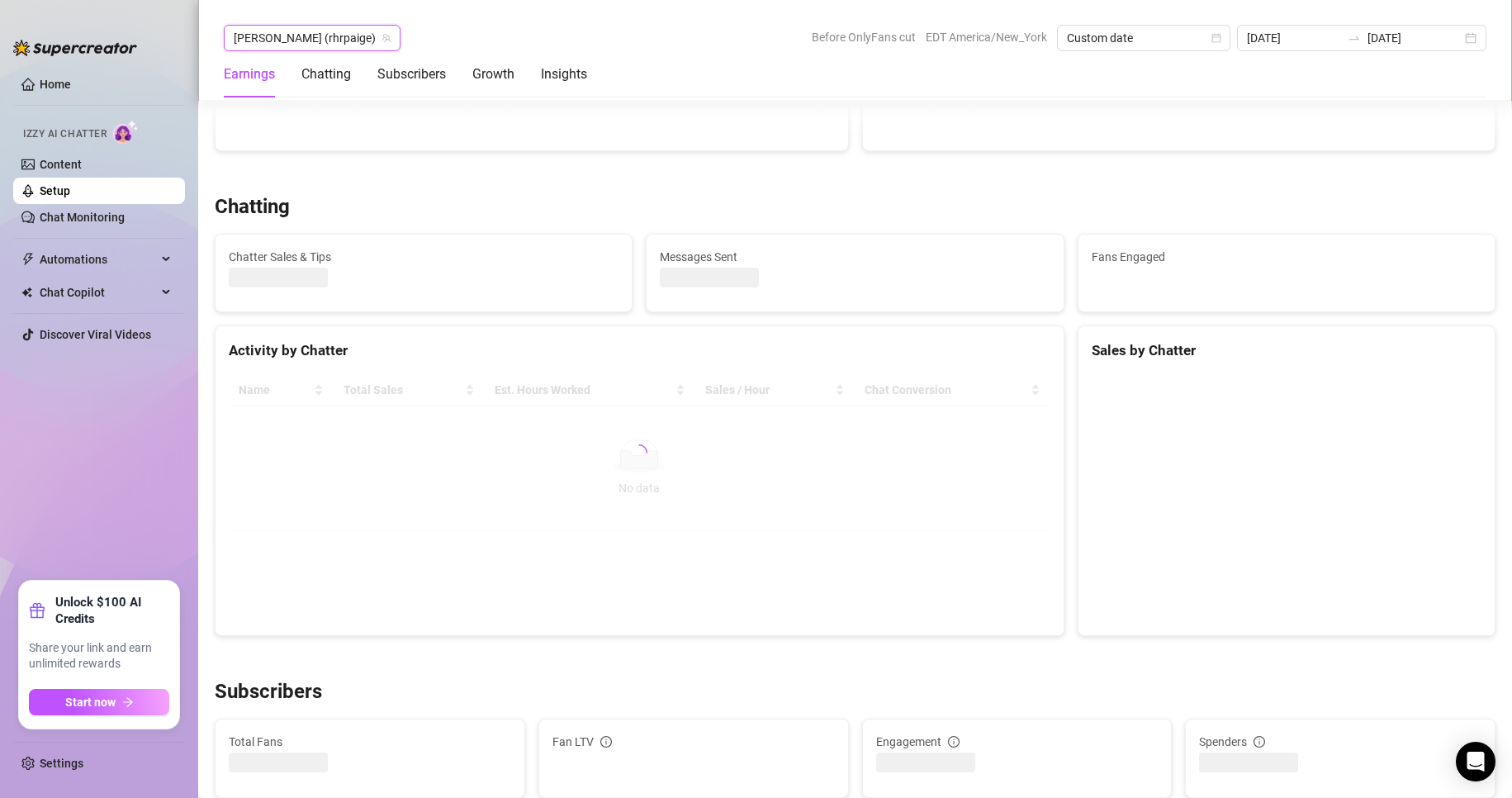
scroll to position [470, 0]
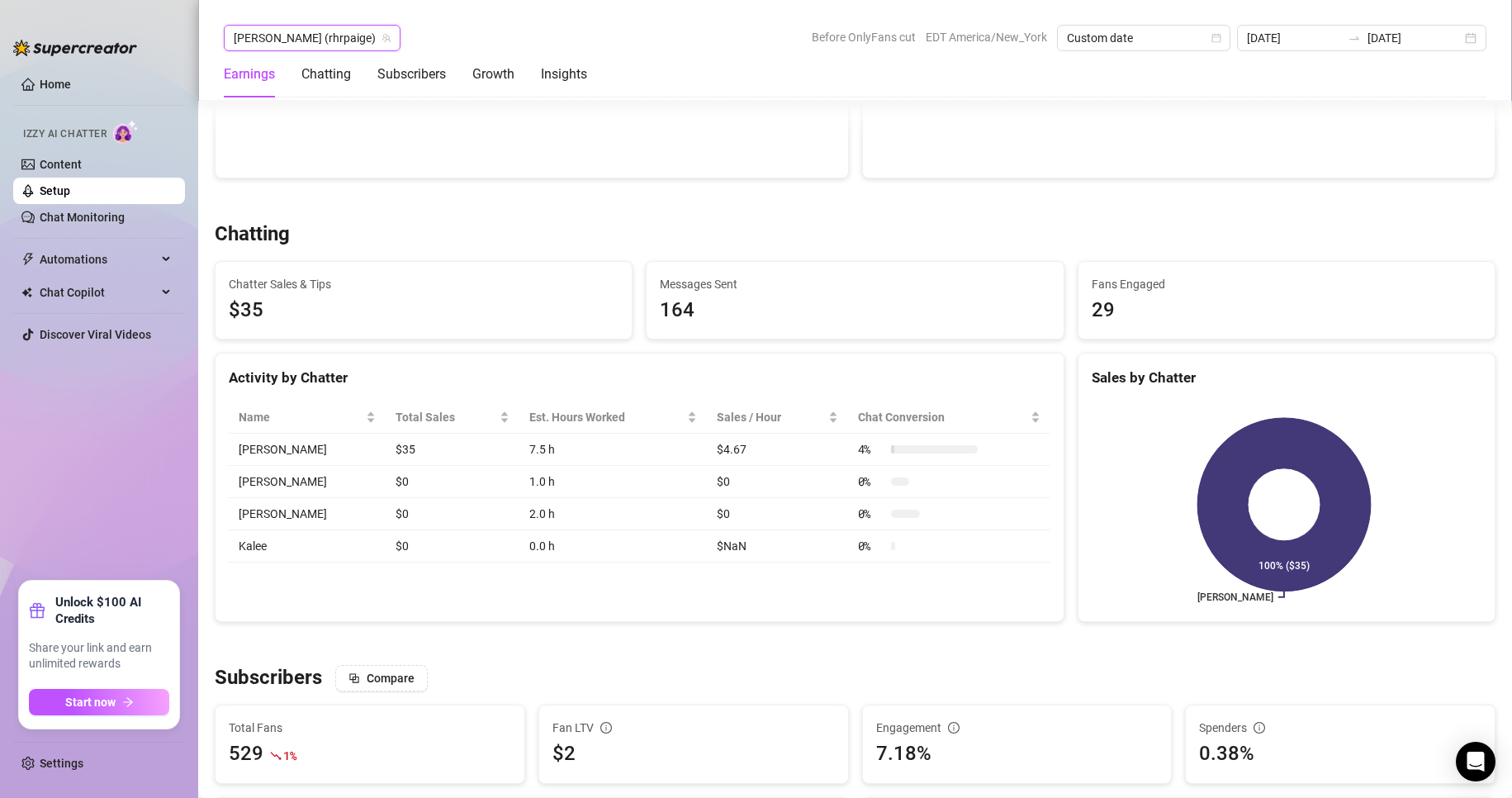
click at [383, 37] on icon "team" at bounding box center [387, 38] width 9 height 9
click at [306, 26] on span "[PERSON_NAME] (rhrpaige)" at bounding box center [312, 37] width 156 height 25
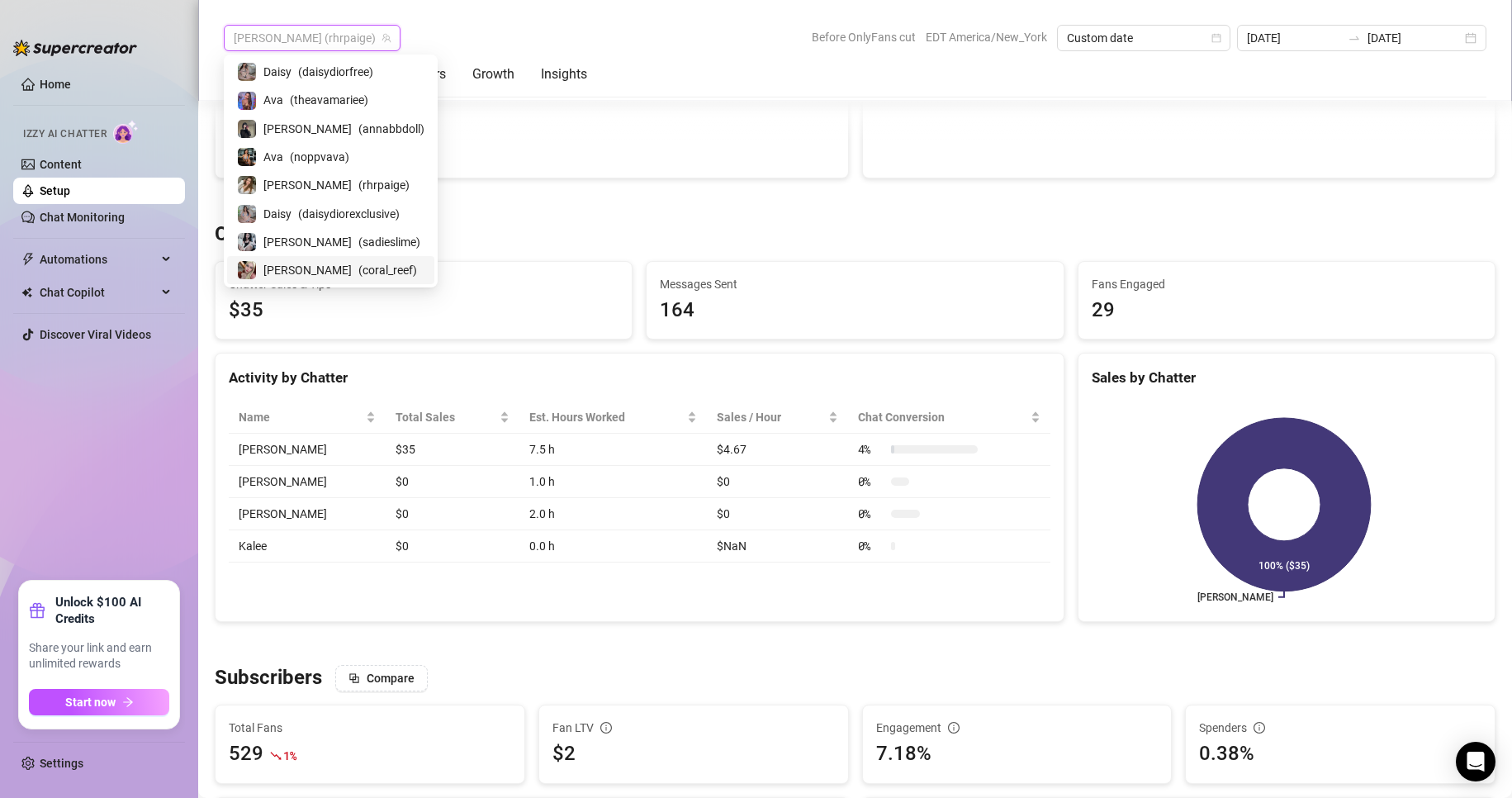
click at [358, 270] on span "( coral_reef )" at bounding box center [387, 270] width 59 height 18
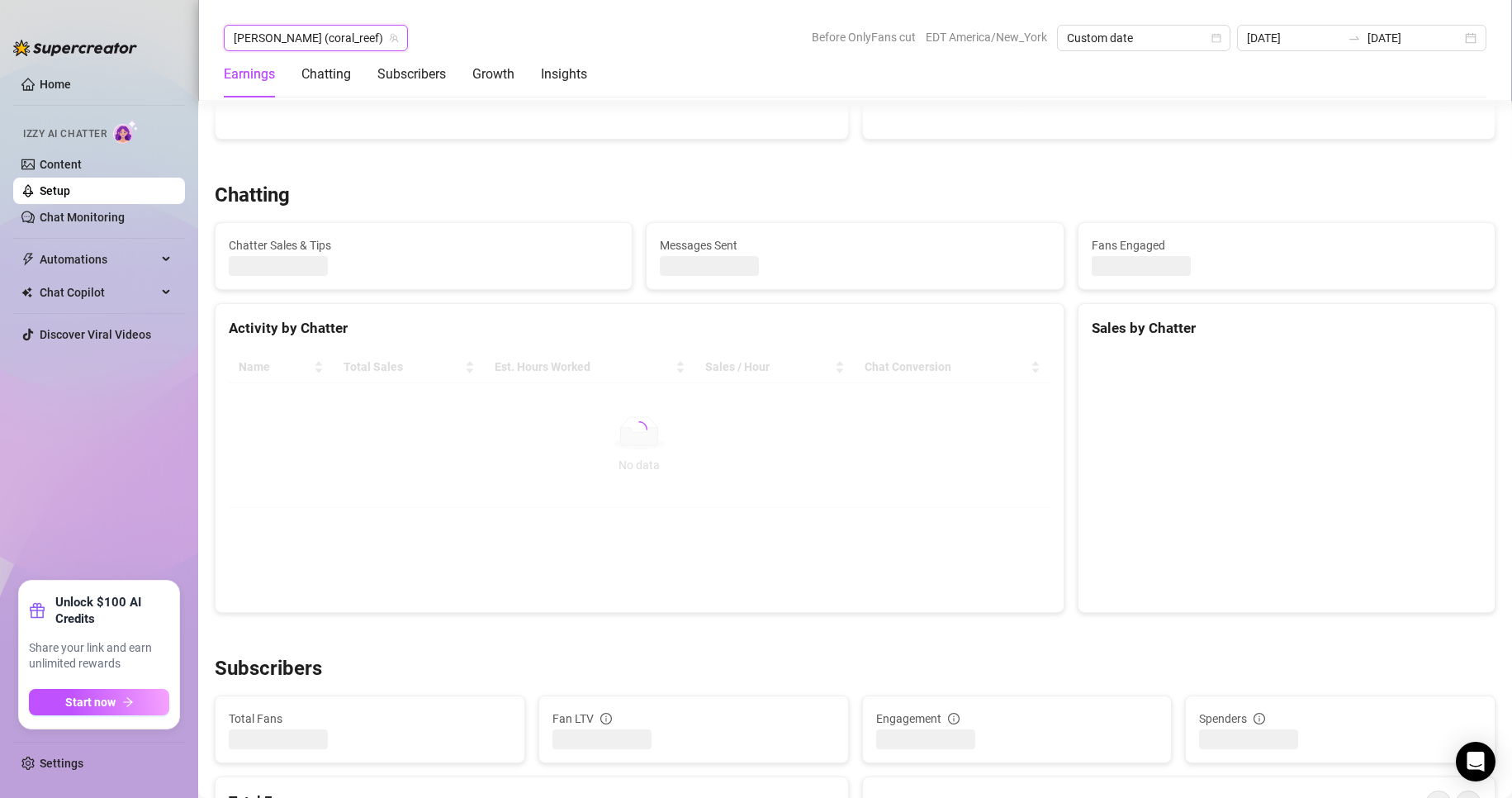
scroll to position [482, 0]
